Goal: Navigation & Orientation: Find specific page/section

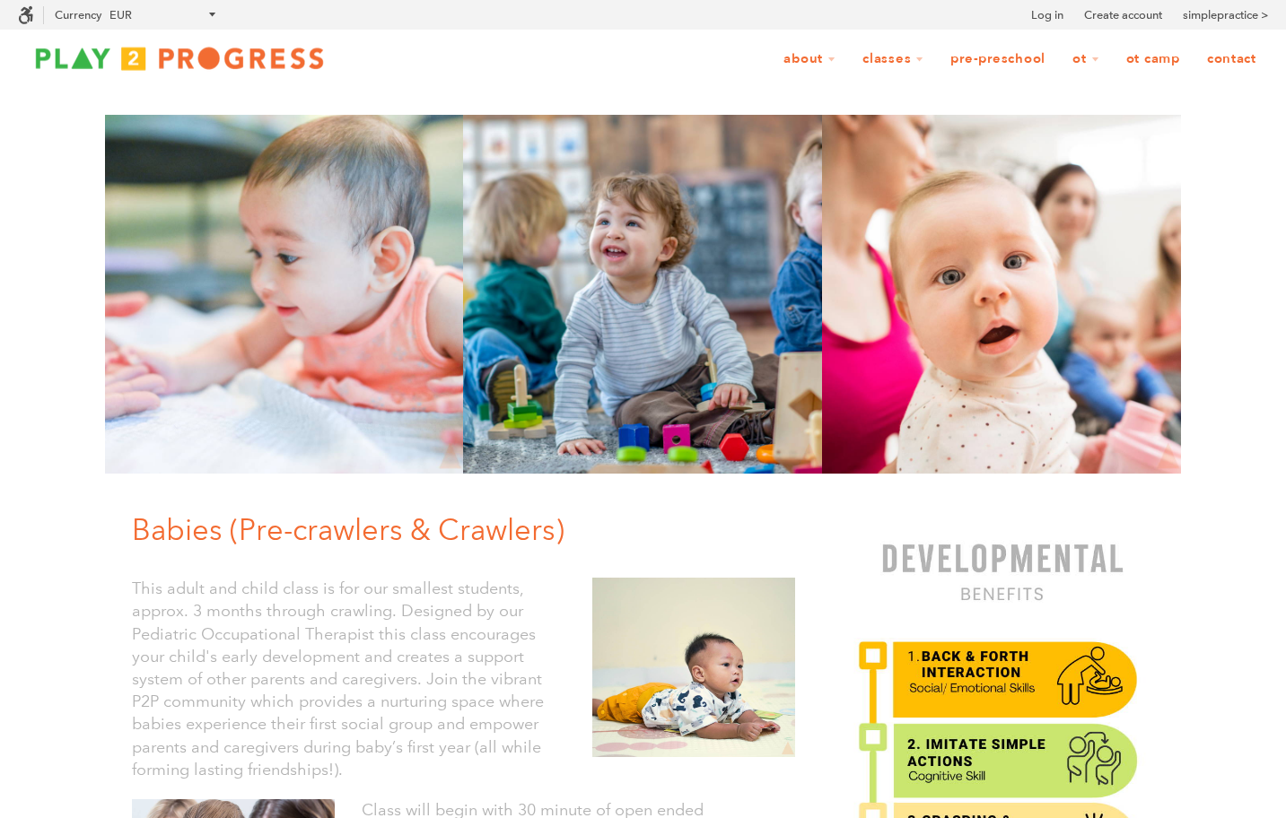
scroll to position [1, 1]
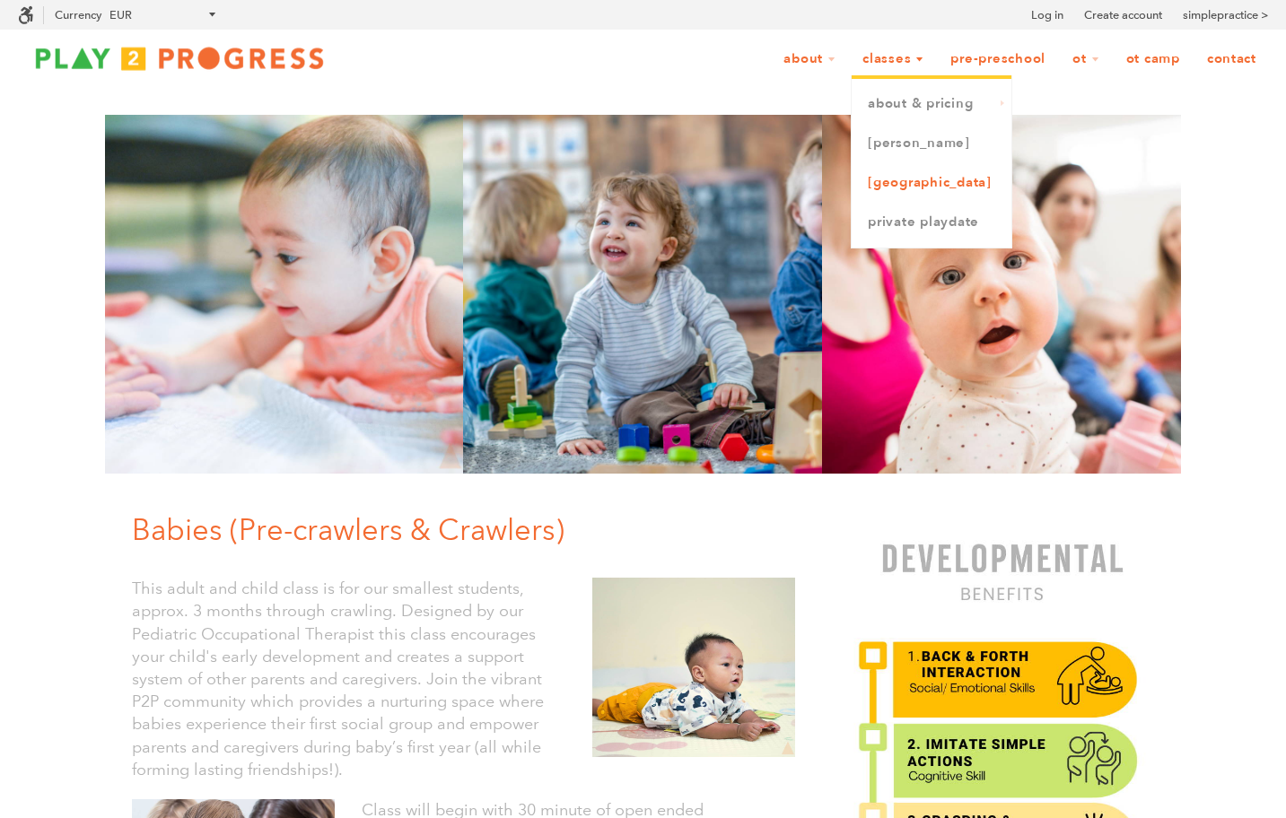
click at [893, 184] on link "[GEOGRAPHIC_DATA]" at bounding box center [932, 182] width 160 height 39
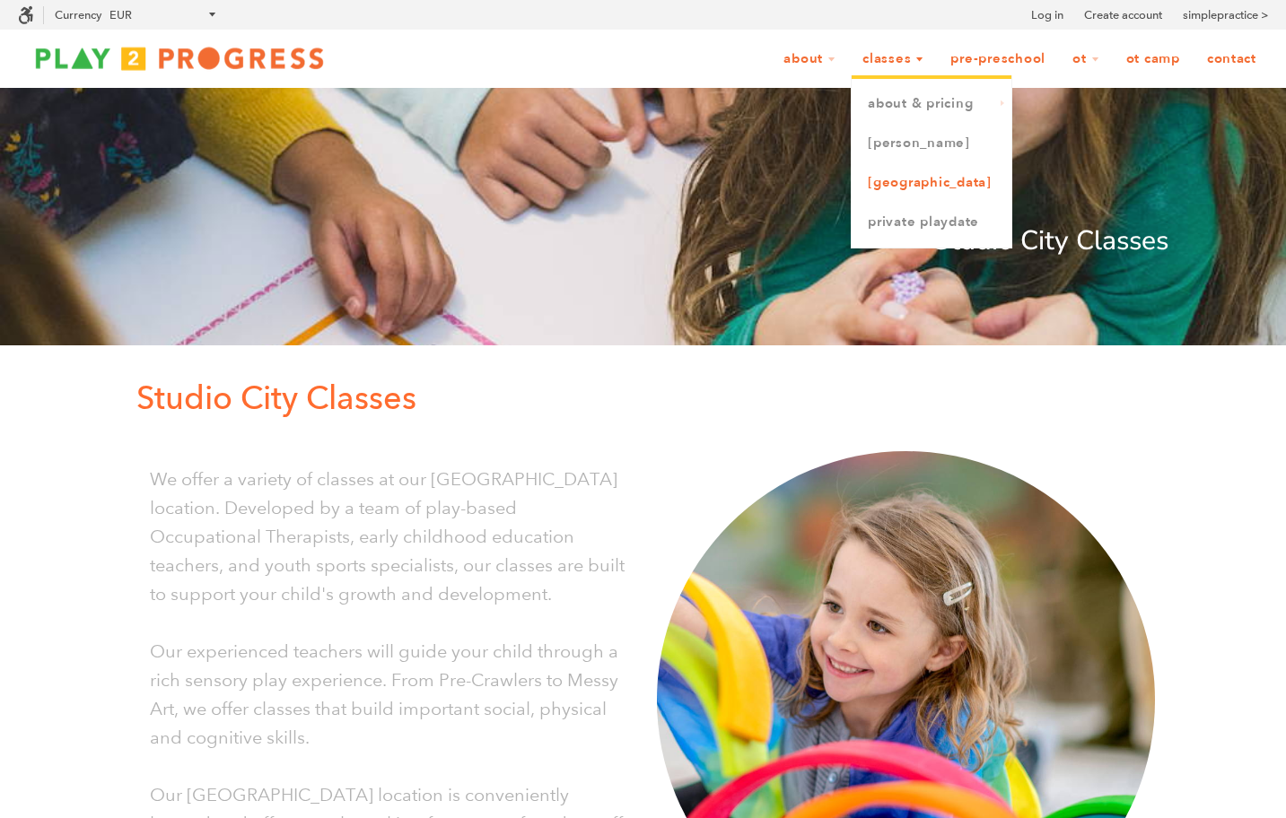
click at [895, 179] on link "[GEOGRAPHIC_DATA]" at bounding box center [932, 182] width 160 height 39
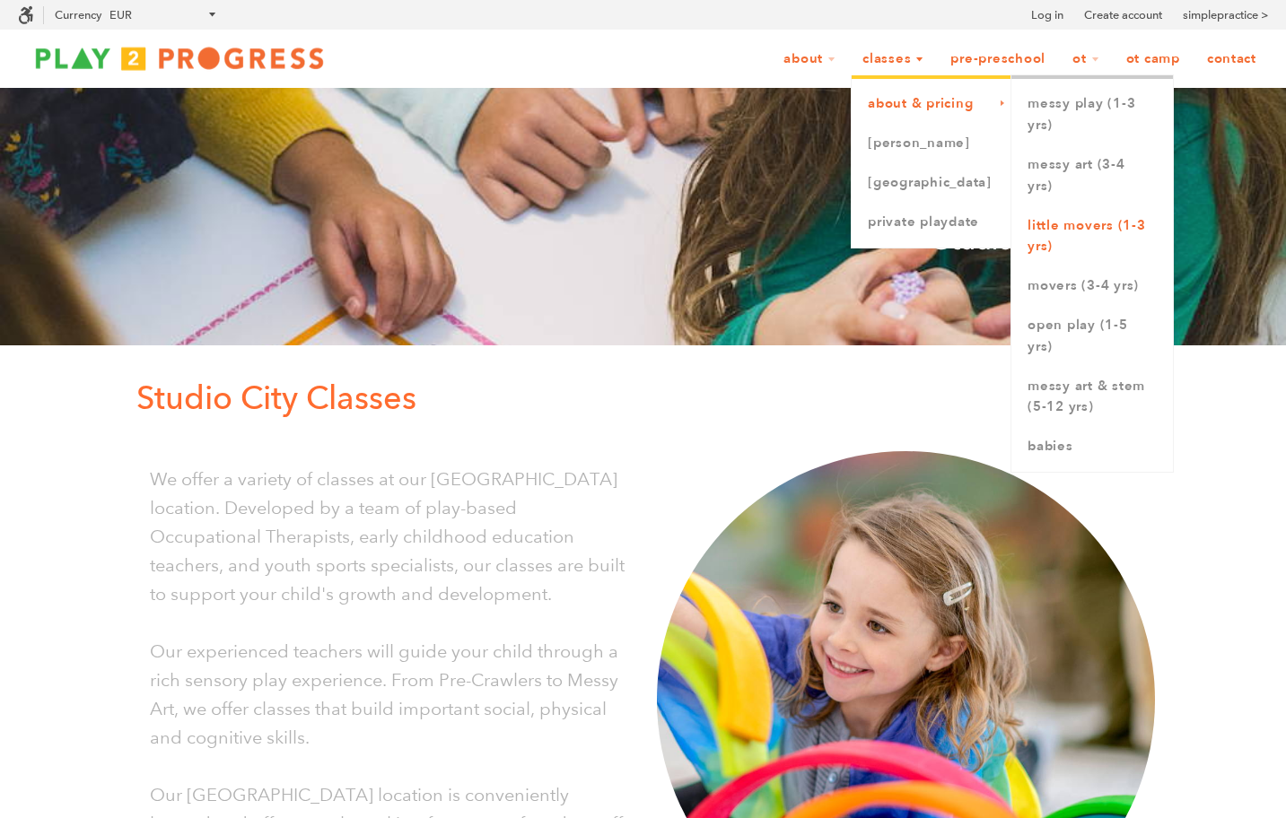
click at [1072, 229] on link "Little Movers (1-3 yrs)" at bounding box center [1092, 236] width 162 height 61
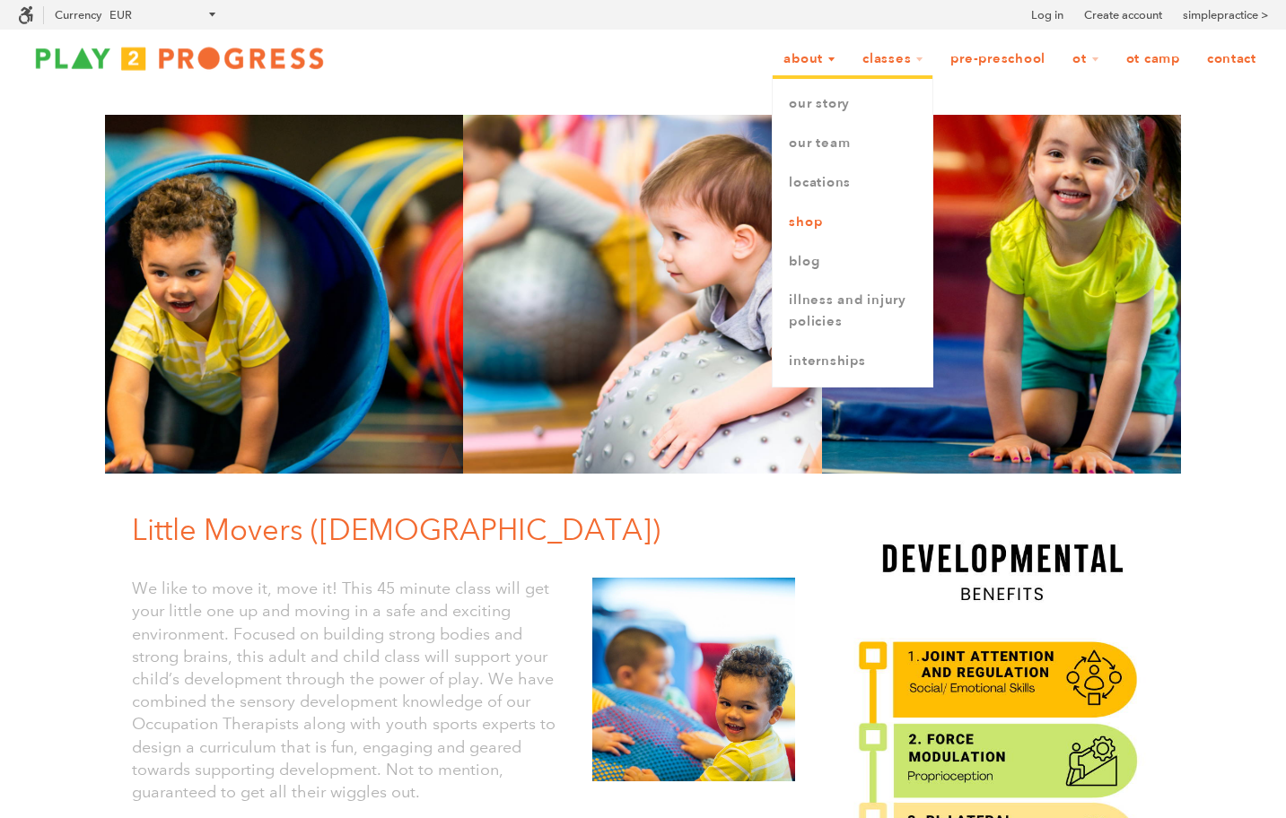
click at [810, 225] on link "Shop" at bounding box center [853, 222] width 160 height 39
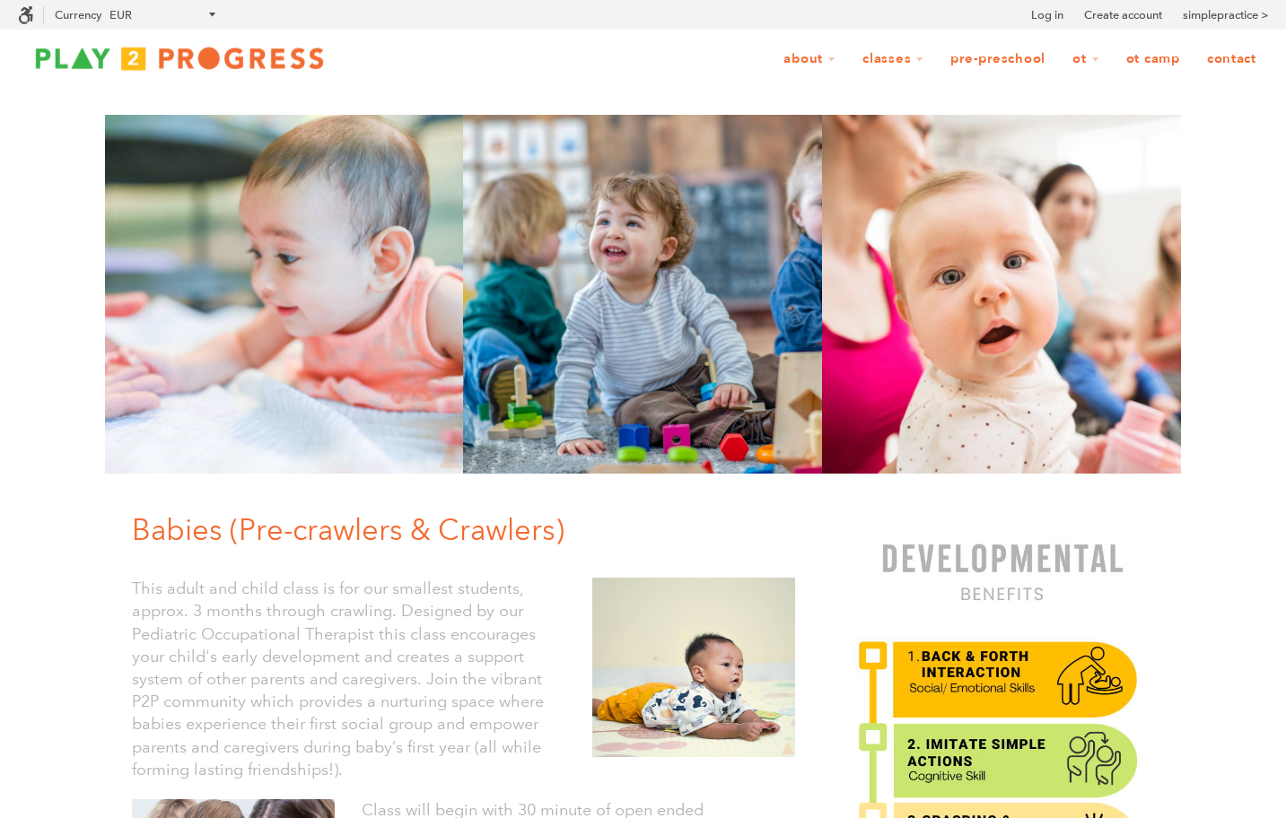
scroll to position [1, 1]
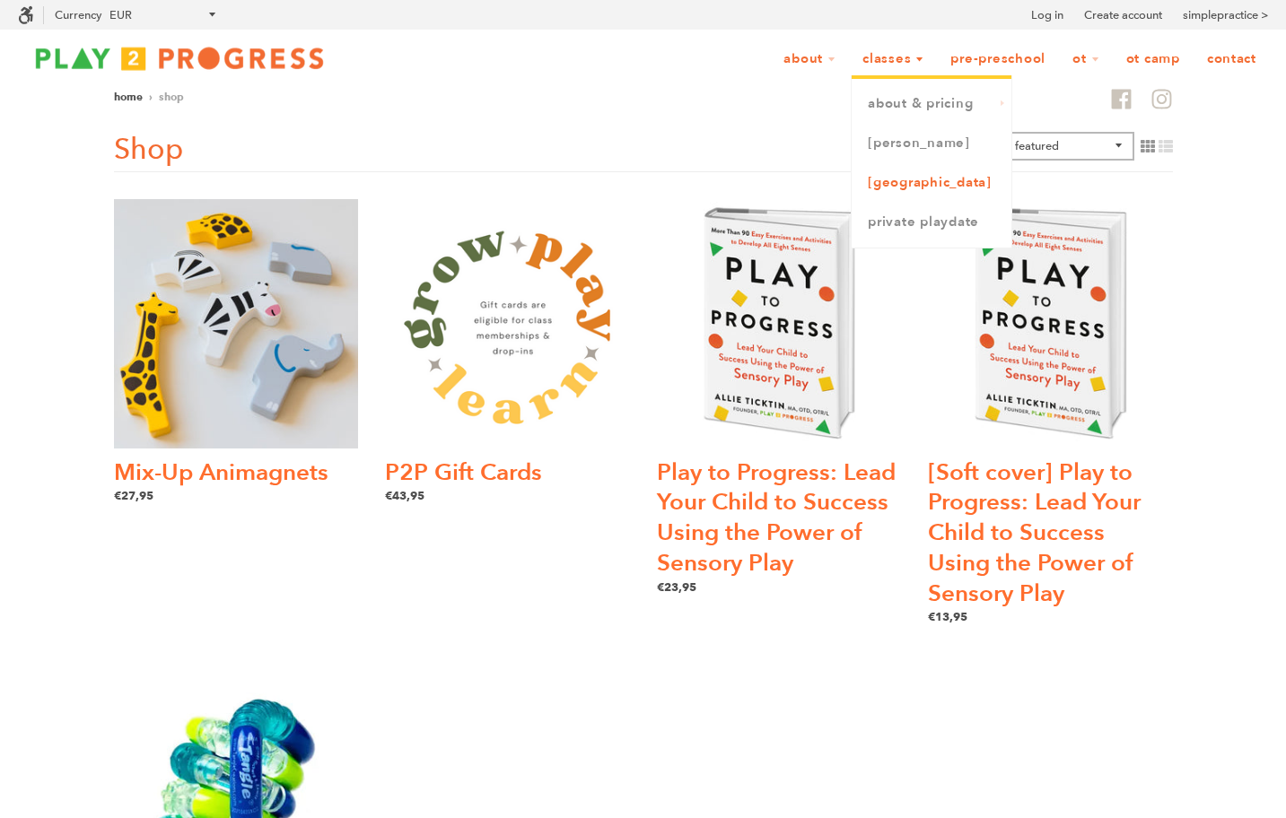
click at [909, 190] on link "[GEOGRAPHIC_DATA]" at bounding box center [932, 182] width 160 height 39
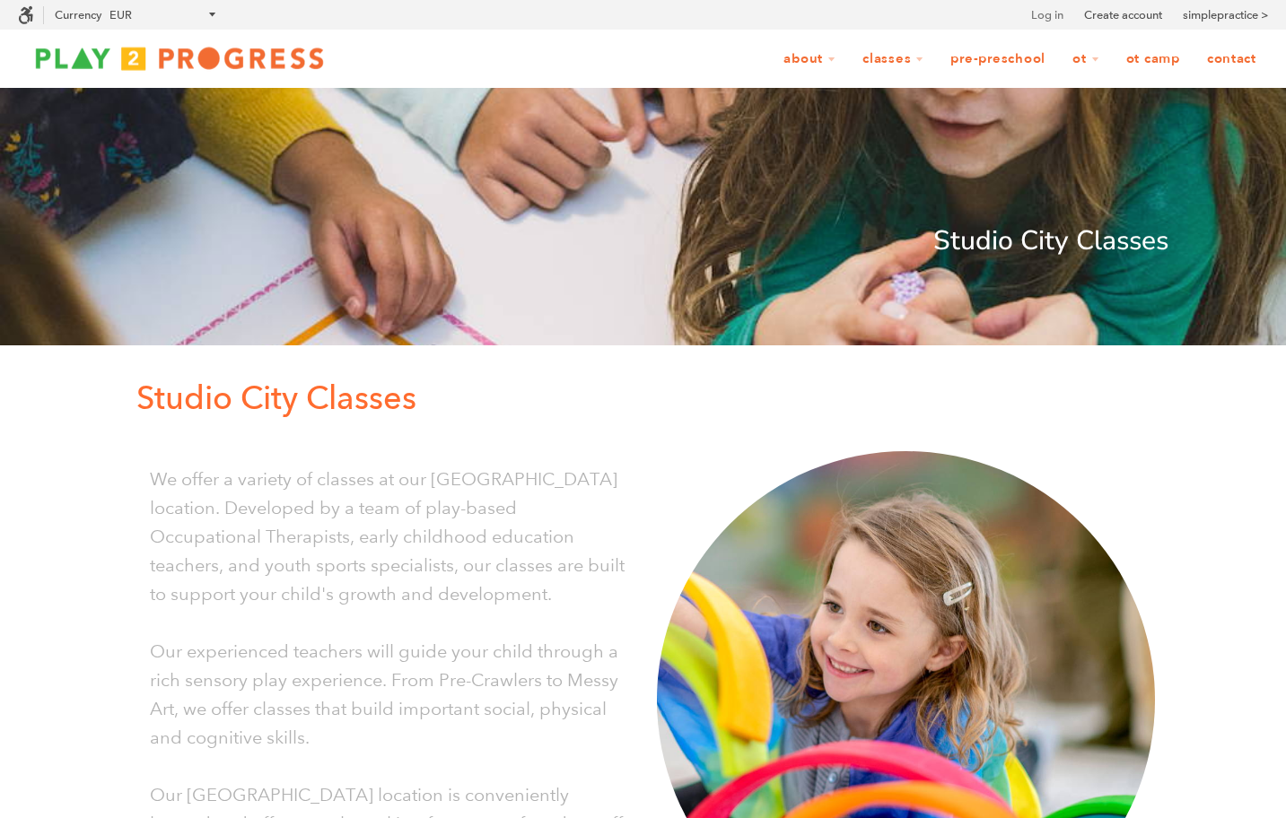
click at [1047, 17] on link "Log in" at bounding box center [1047, 15] width 32 height 18
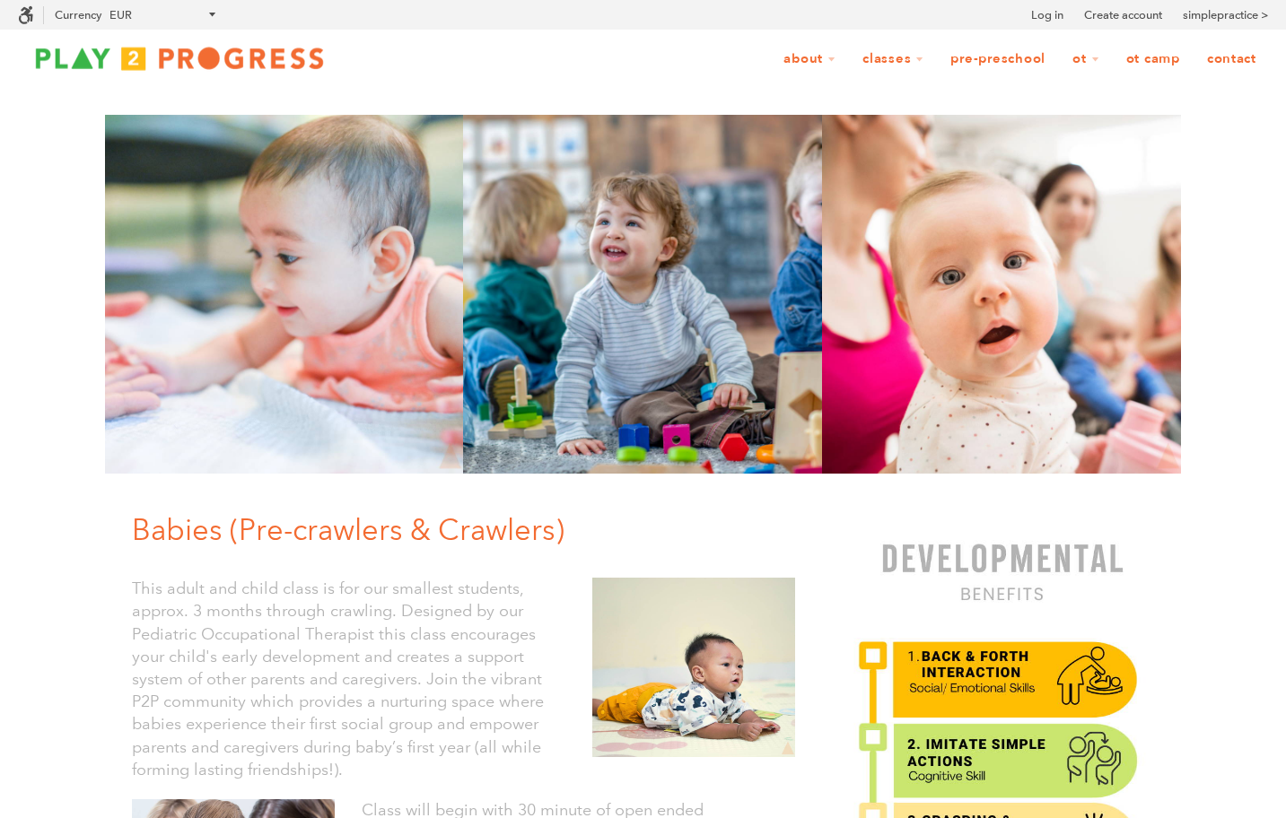
scroll to position [1, 1]
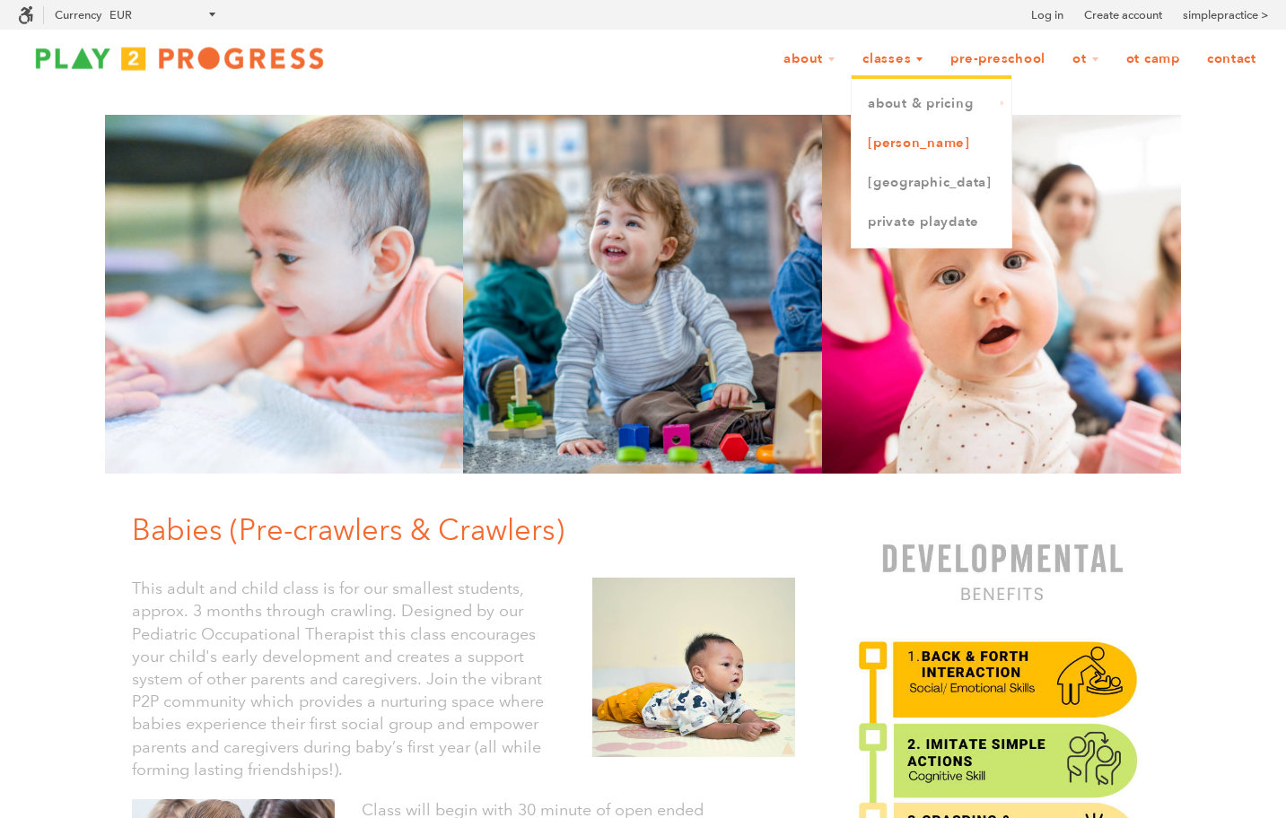
click at [906, 151] on link "[PERSON_NAME]" at bounding box center [932, 143] width 160 height 39
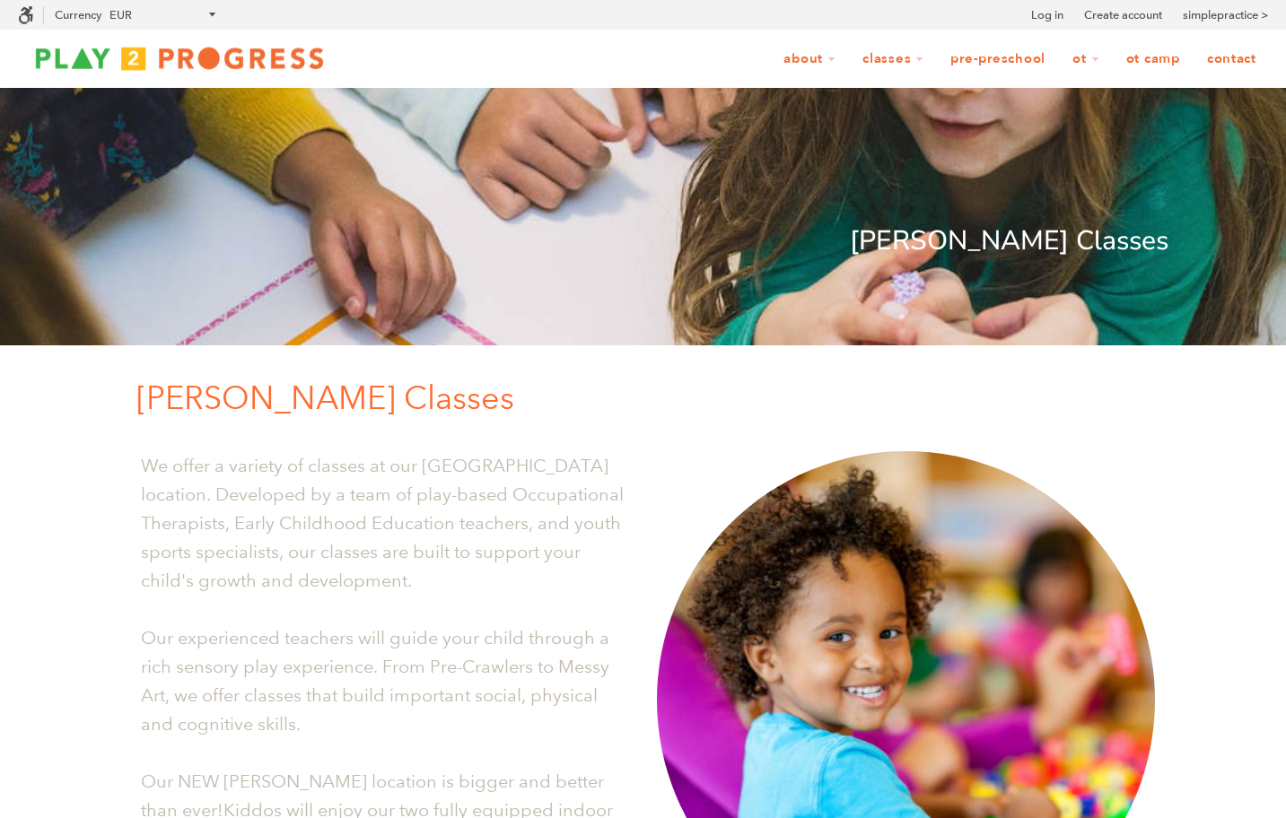
scroll to position [1, 1]
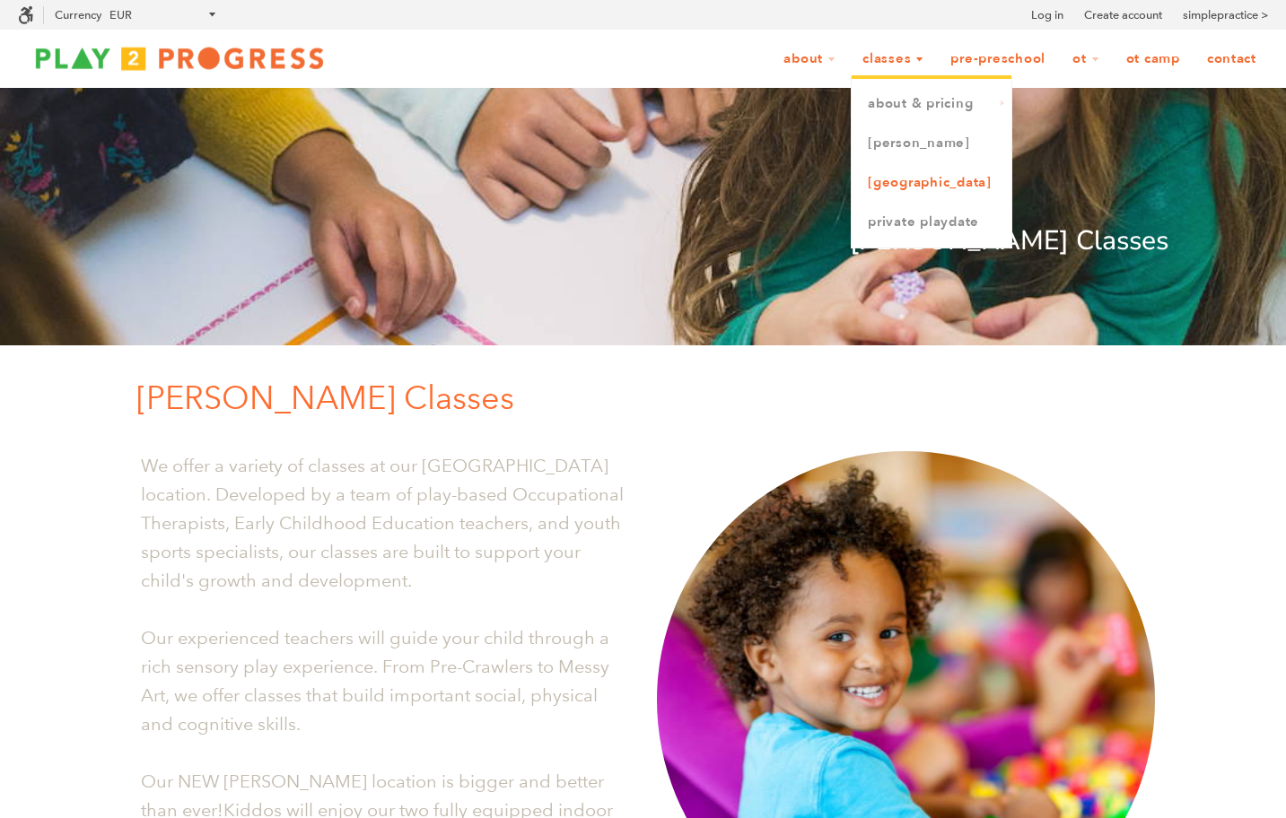
click at [889, 188] on link "[GEOGRAPHIC_DATA]" at bounding box center [932, 182] width 160 height 39
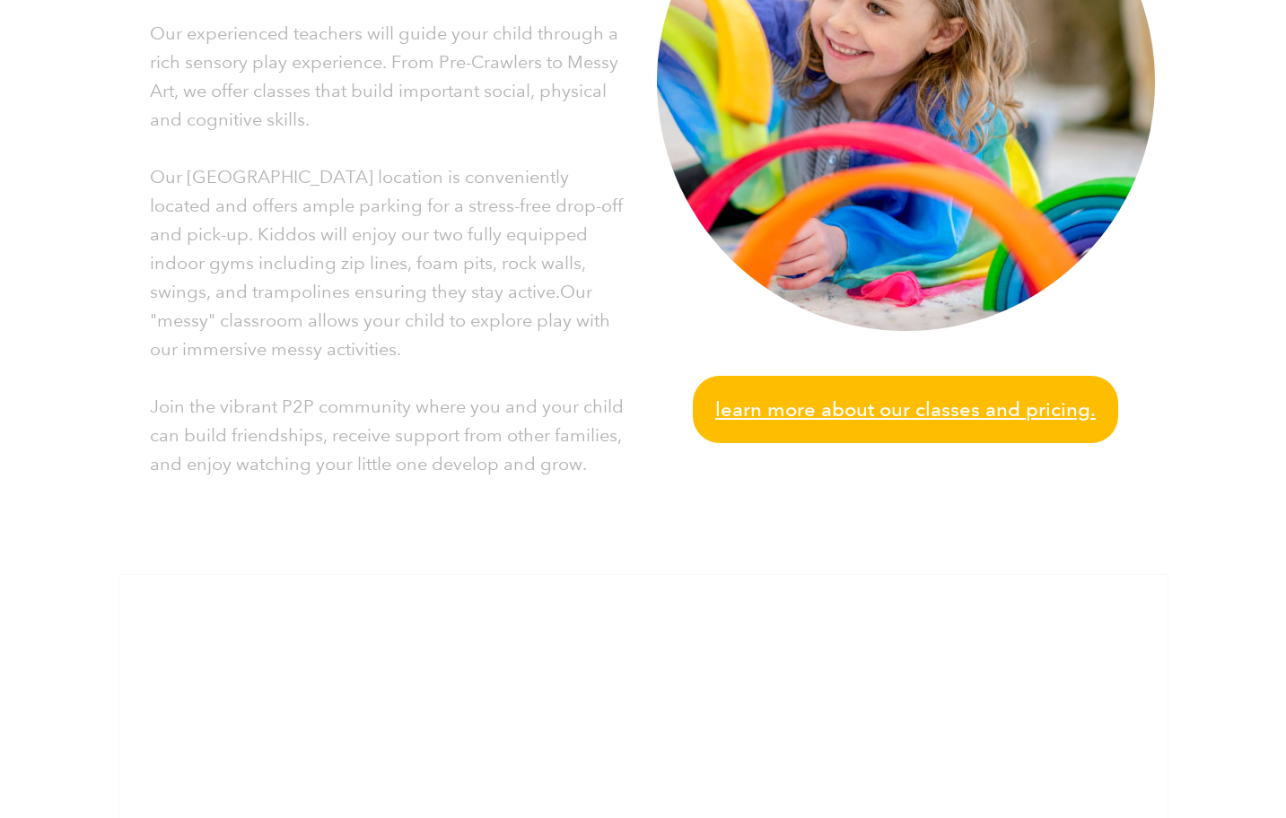
scroll to position [743, 0]
